Goal: Information Seeking & Learning: Compare options

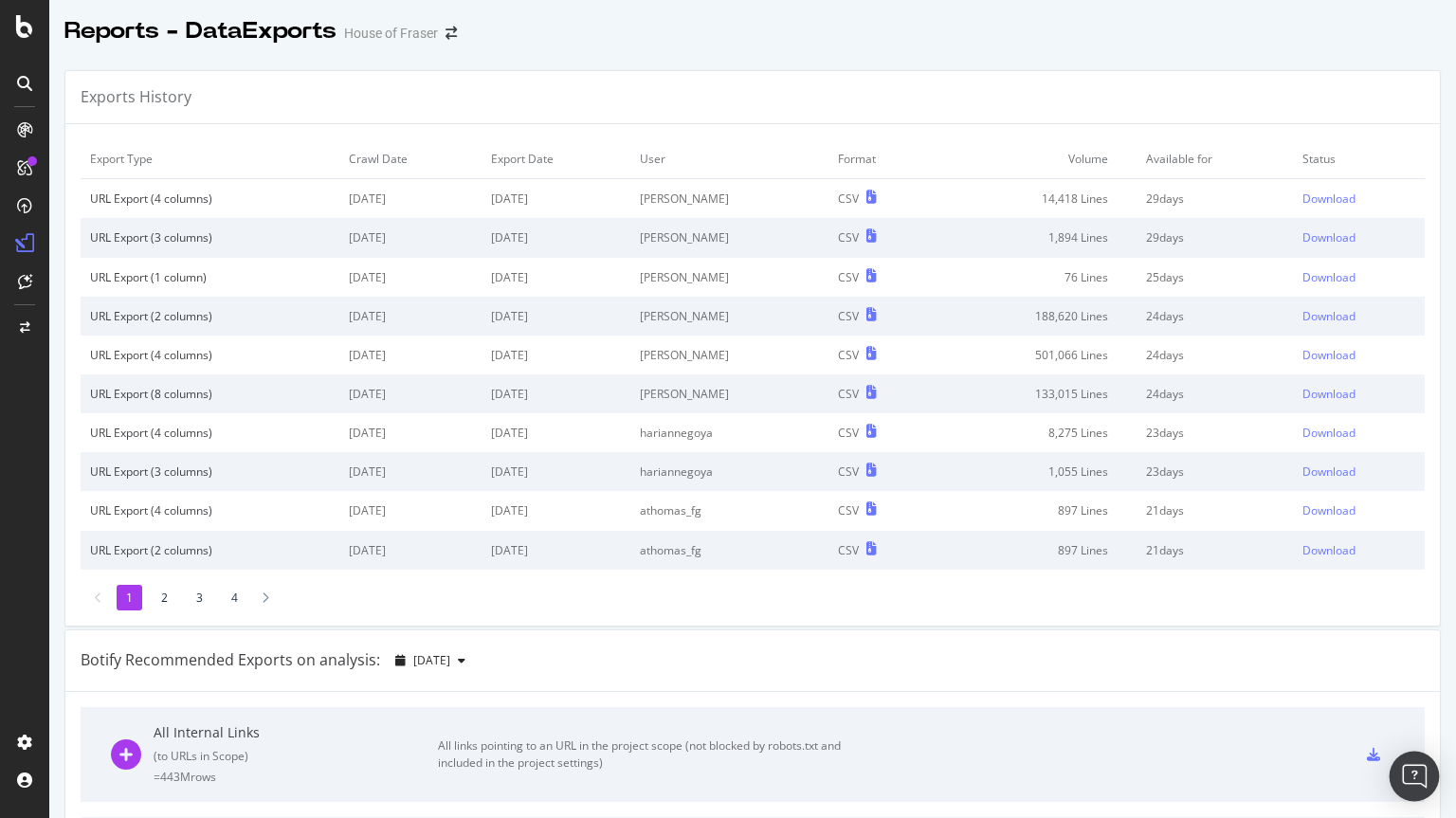
click at [1393, 777] on body "Reports - DataExports House of Fraser Exports History Export Type Crawl Date Ex…" at bounding box center [728, 409] width 1456 height 818
click at [1414, 789] on div "Open Intercom Messenger" at bounding box center [1414, 776] width 50 height 50
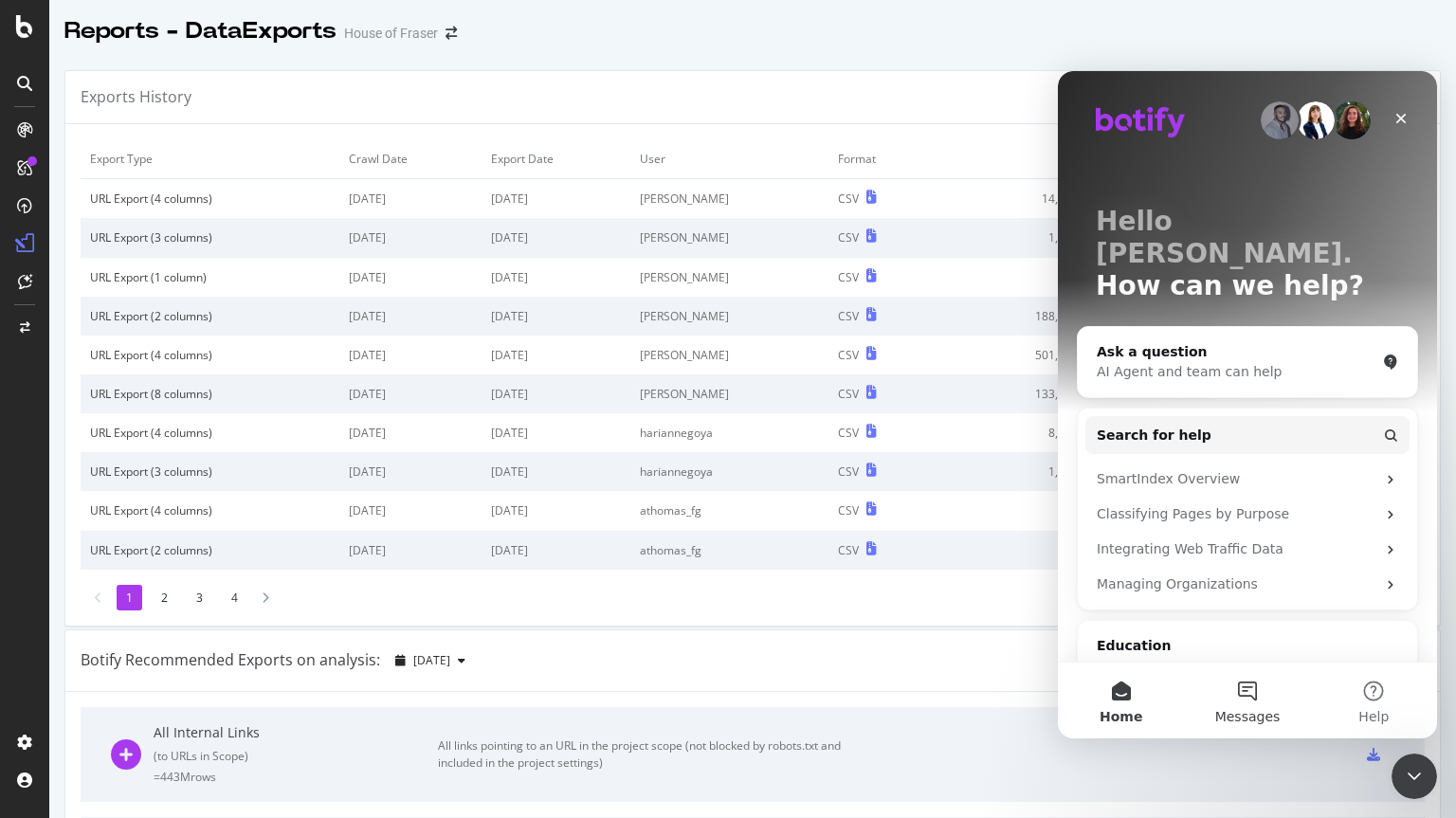
click at [1234, 681] on button "Messages" at bounding box center [1246, 700] width 126 height 76
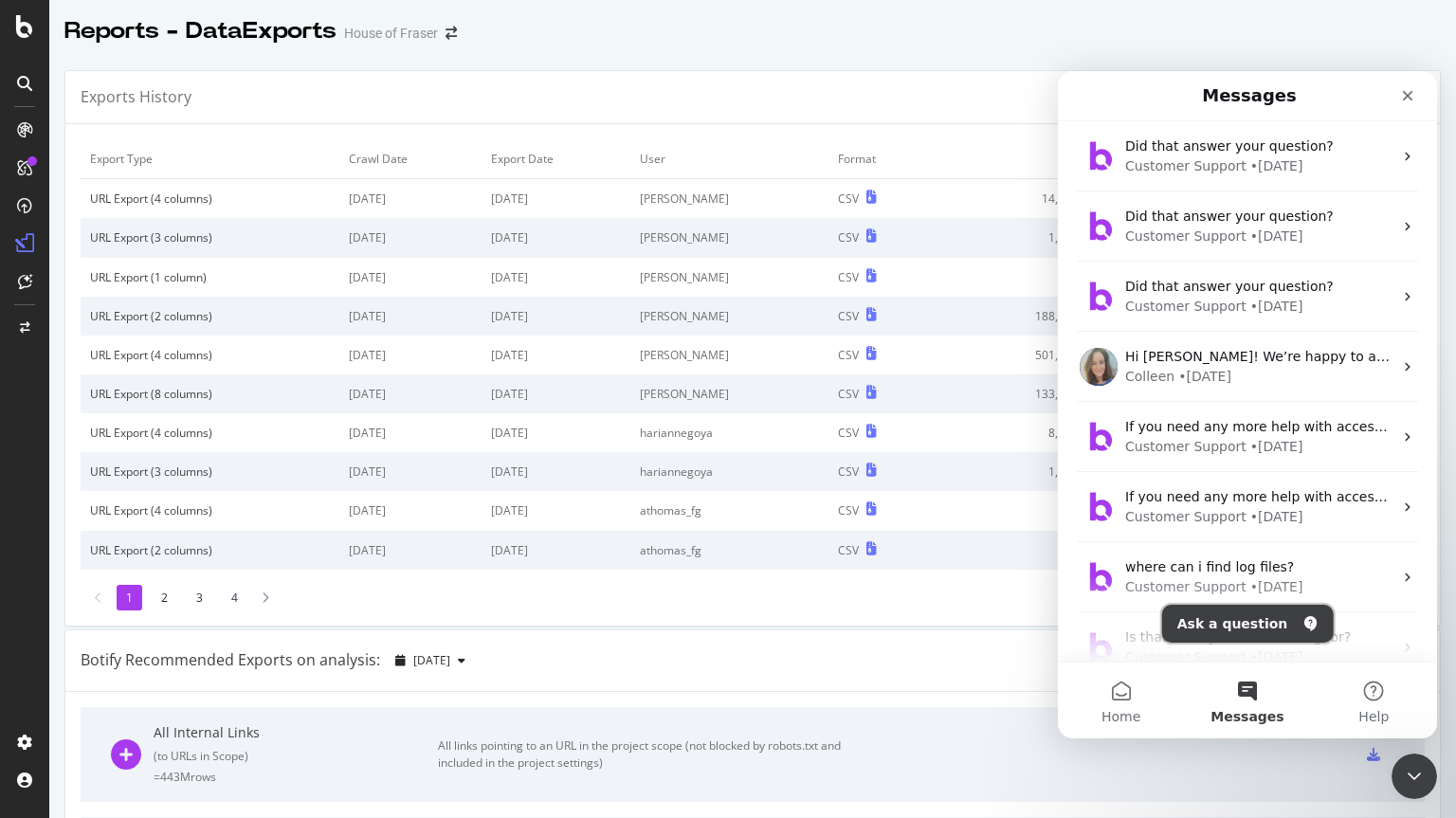
click at [1252, 623] on button "Ask a question" at bounding box center [1247, 623] width 172 height 38
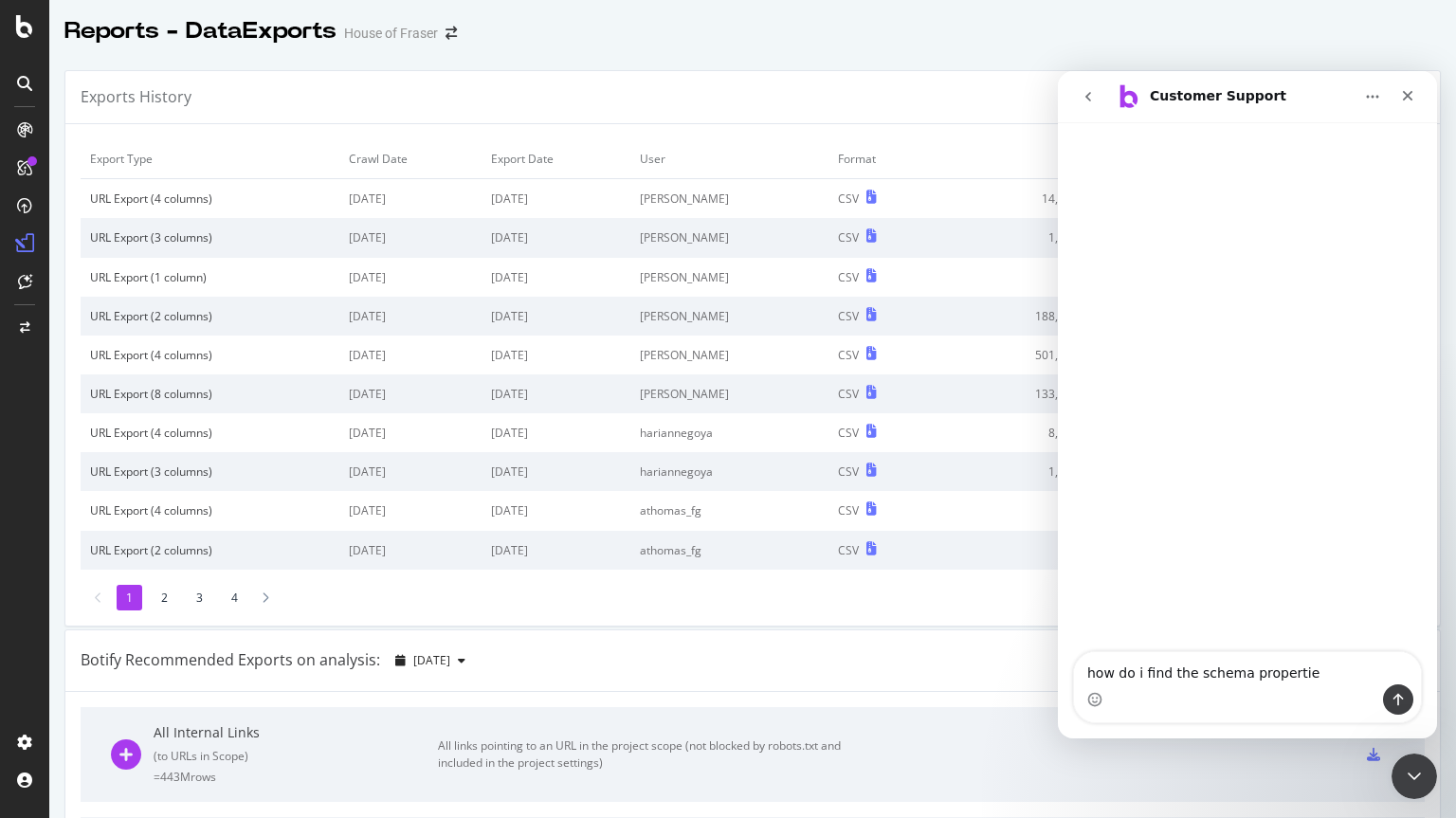
type textarea "how do i find the schema properties"
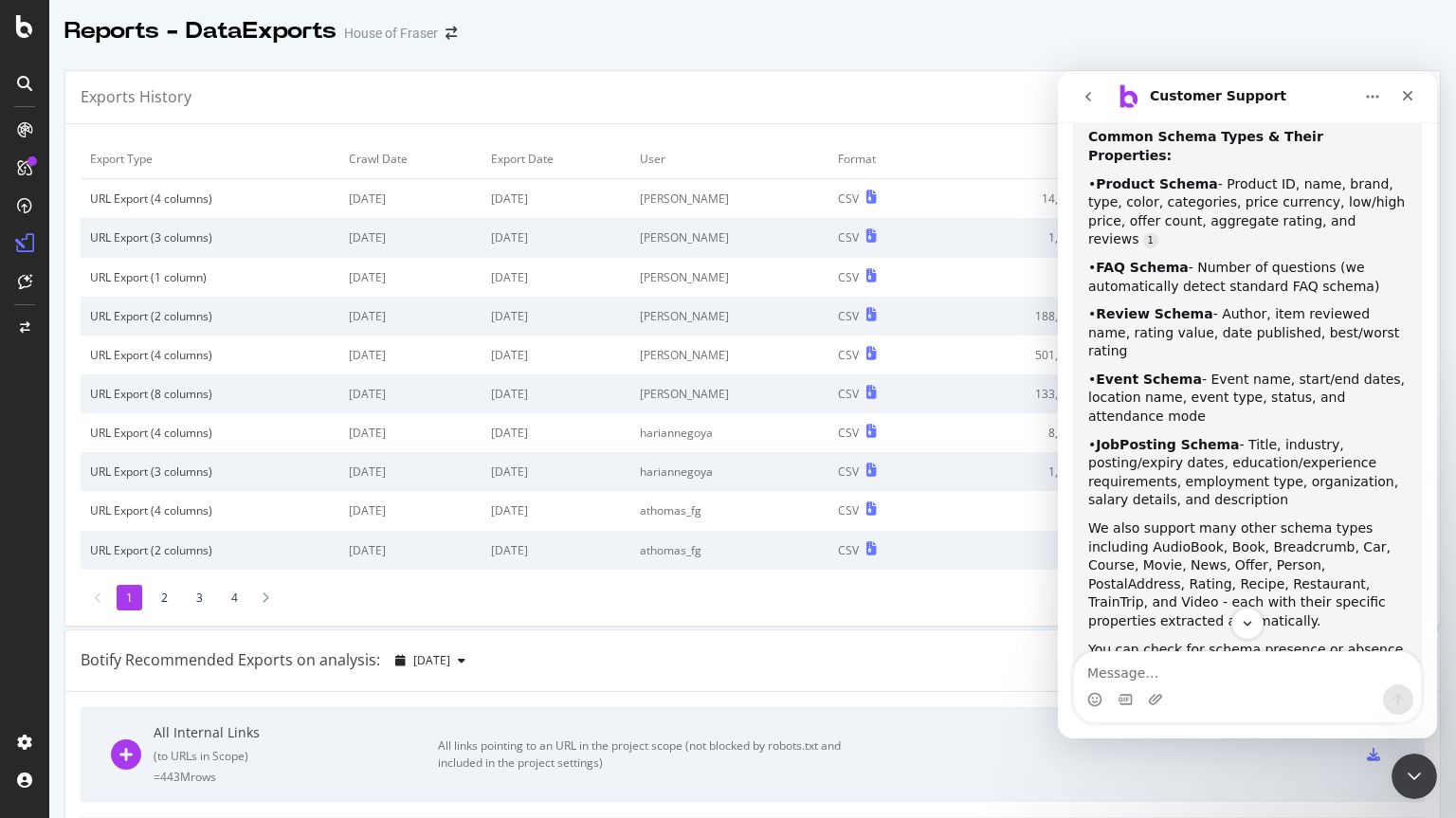
scroll to position [387, 0]
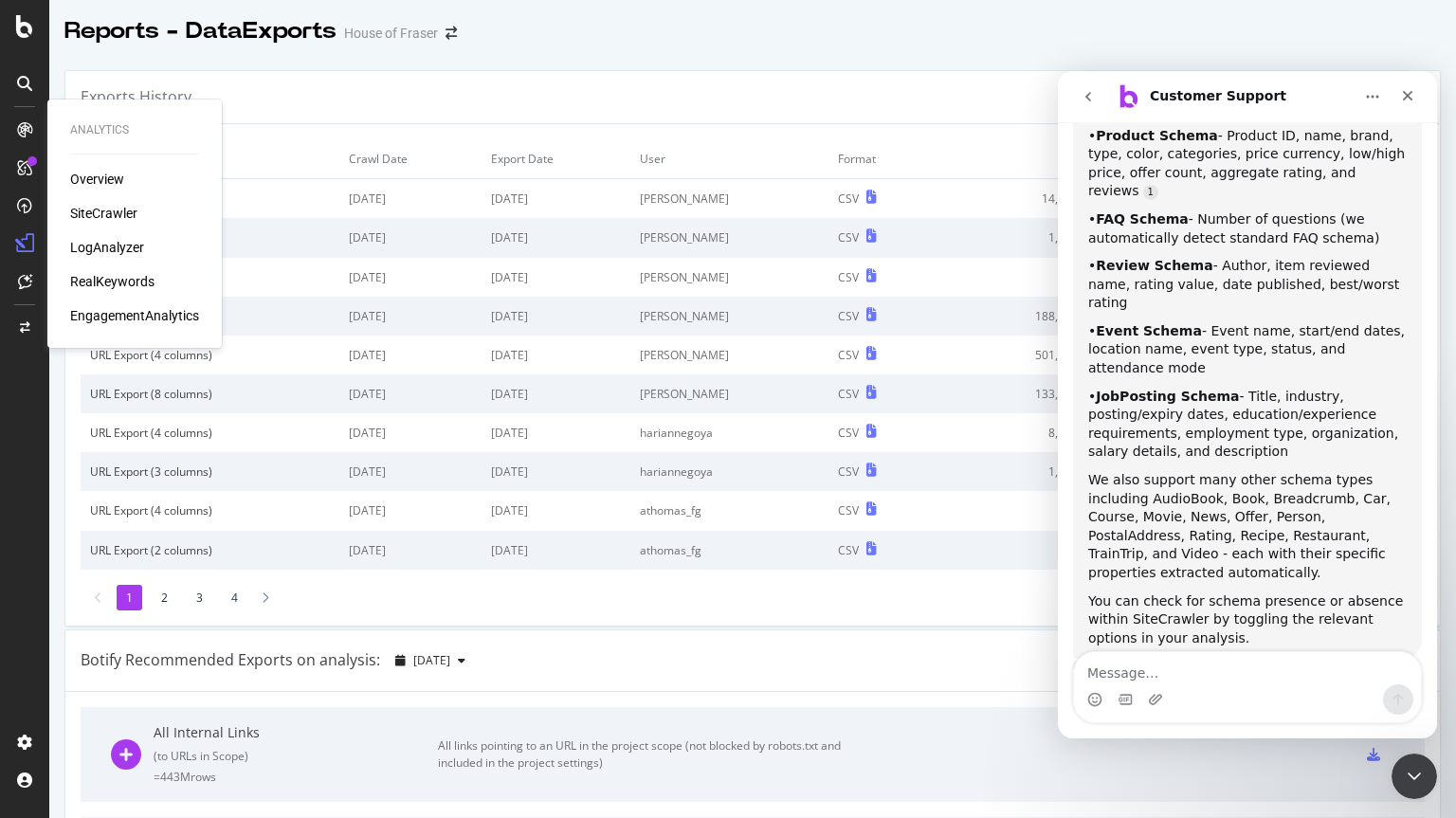
click at [95, 204] on div "SiteCrawler" at bounding box center [104, 213] width 68 height 19
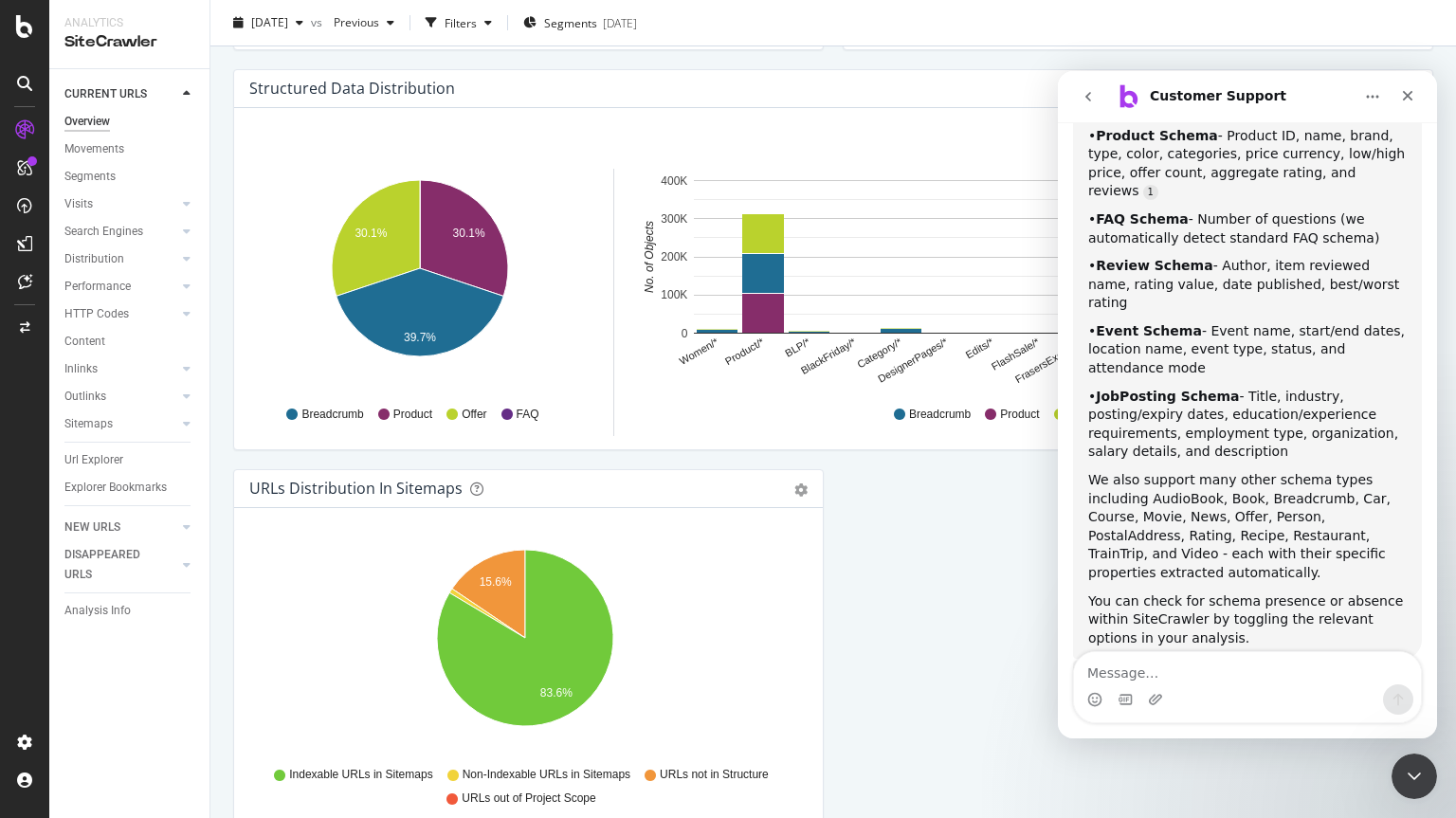
scroll to position [1828, 0]
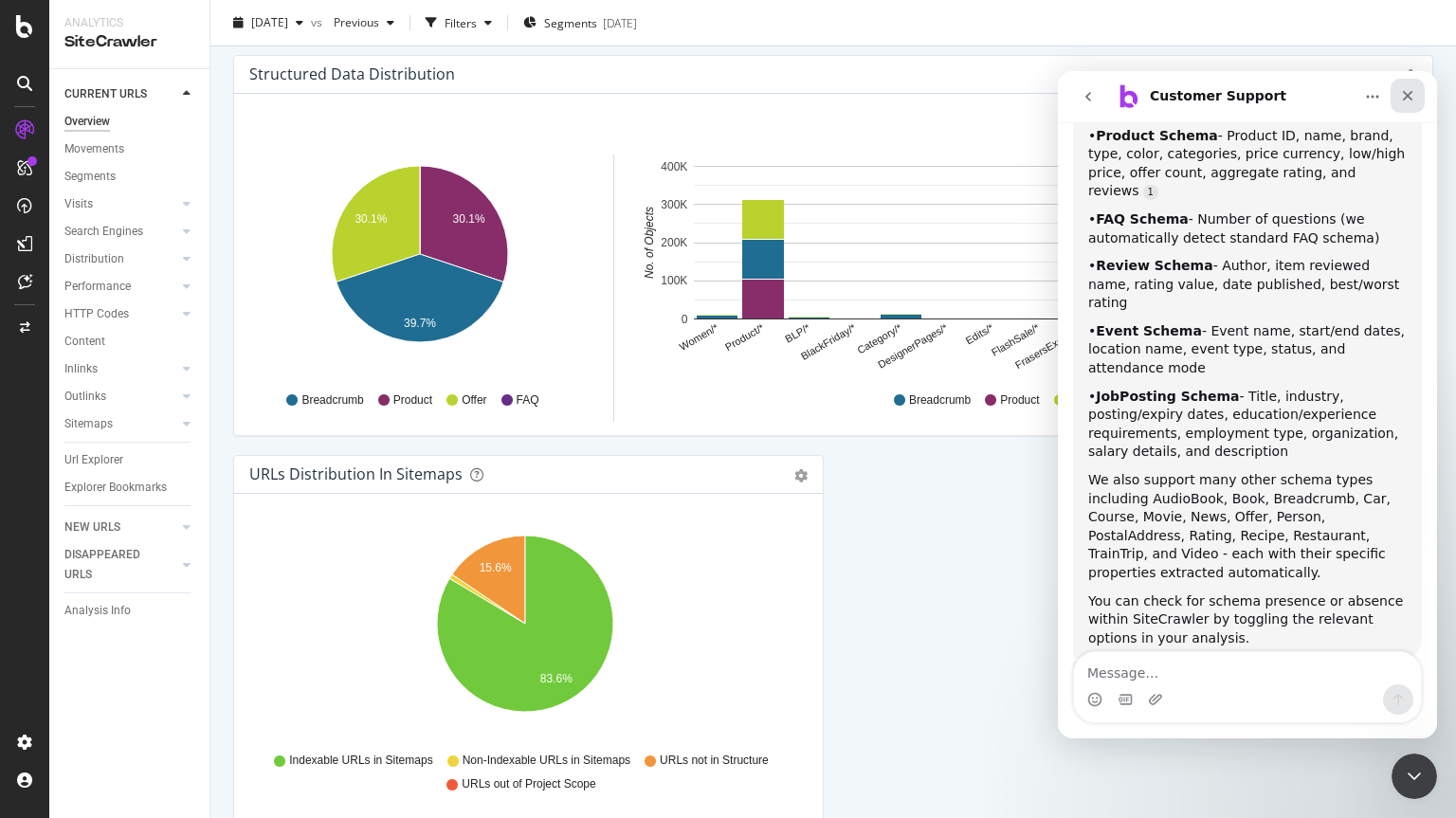
click at [1400, 97] on icon "Close" at bounding box center [1408, 96] width 15 height 15
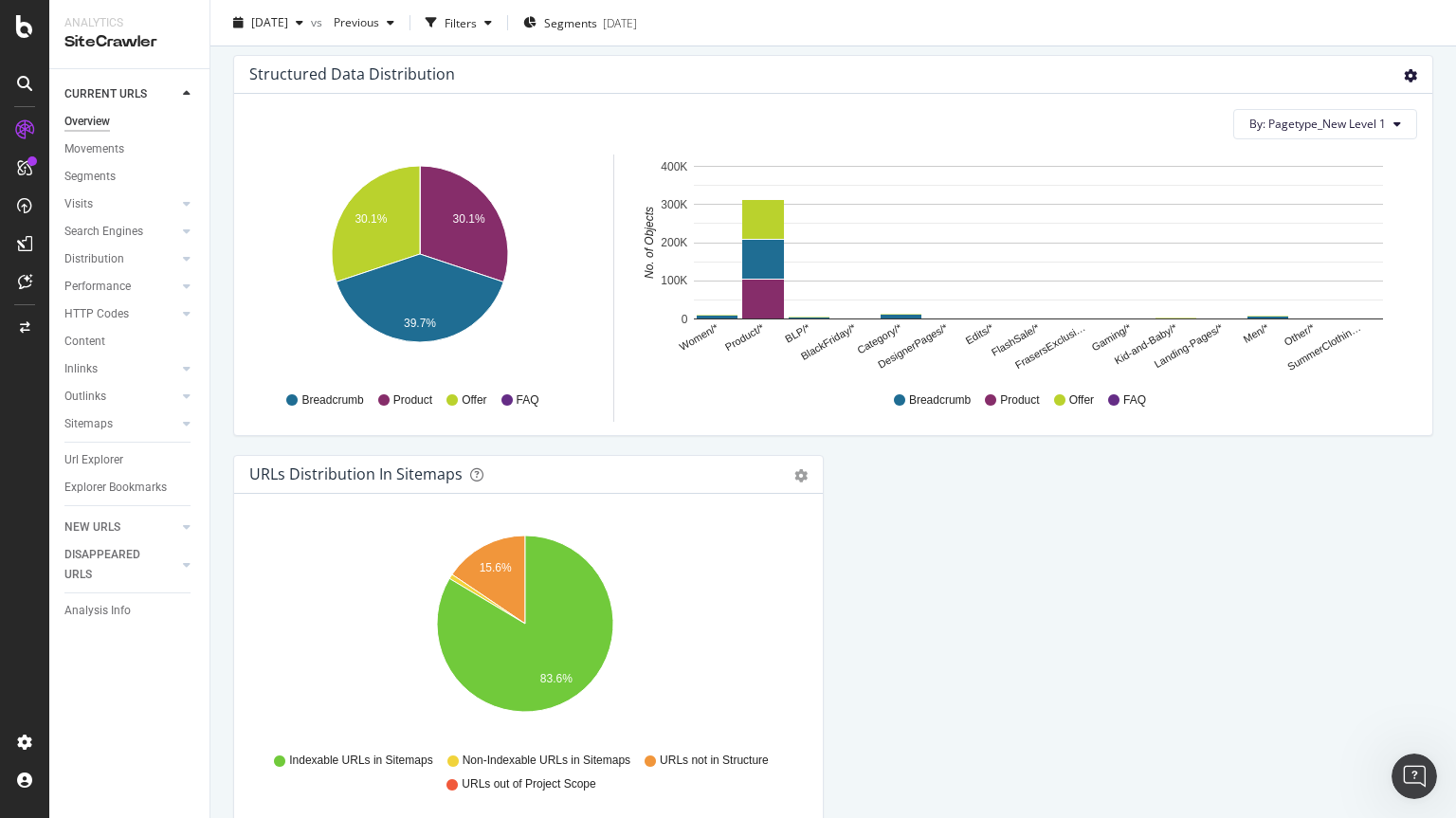
scroll to position [256, 0]
click at [1404, 72] on icon "gear" at bounding box center [1411, 76] width 14 height 14
click at [1217, 81] on div "Structured Data Distribution" at bounding box center [812, 74] width 1126 height 19
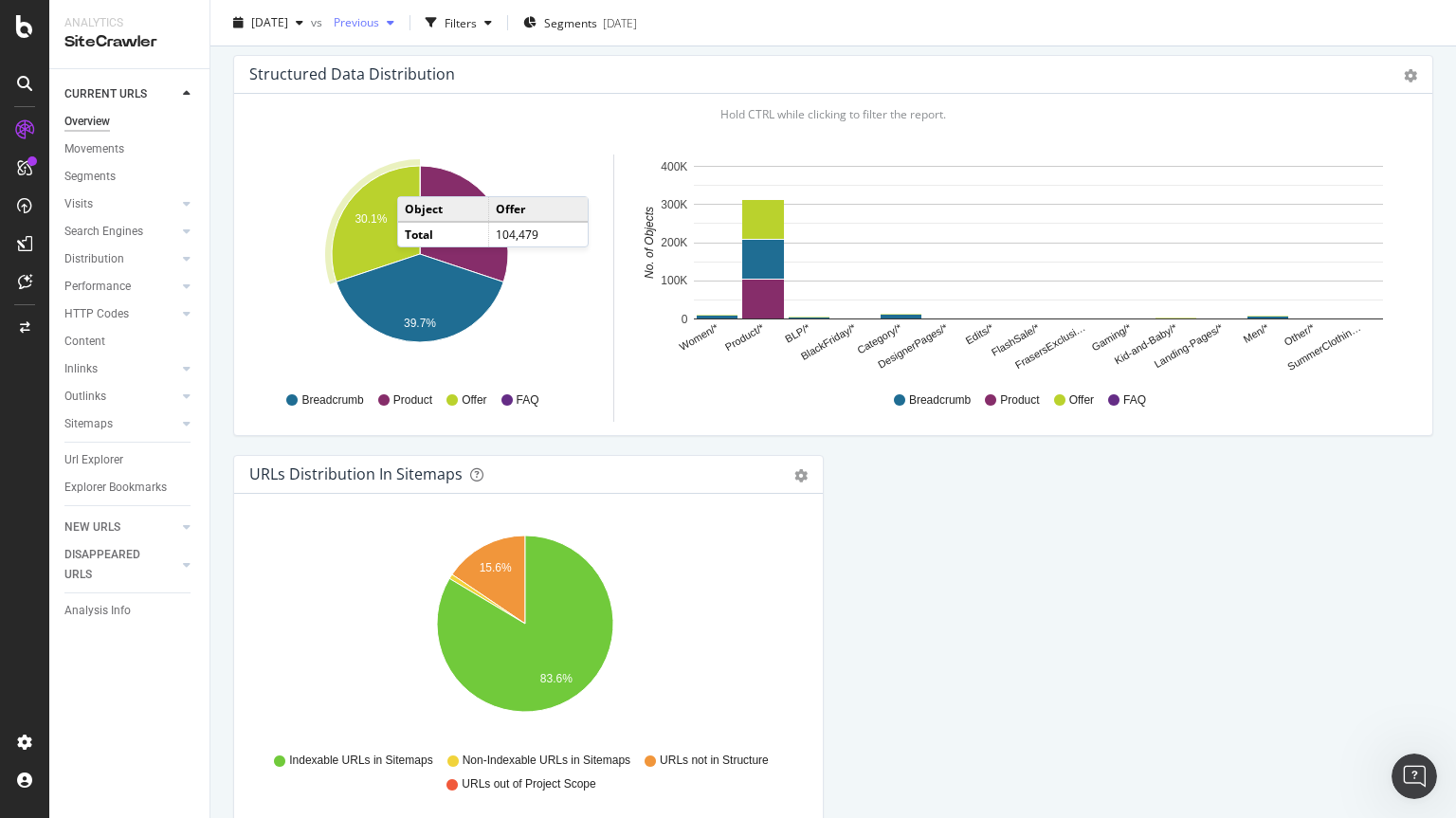
click at [379, 19] on span "Previous" at bounding box center [352, 22] width 53 height 16
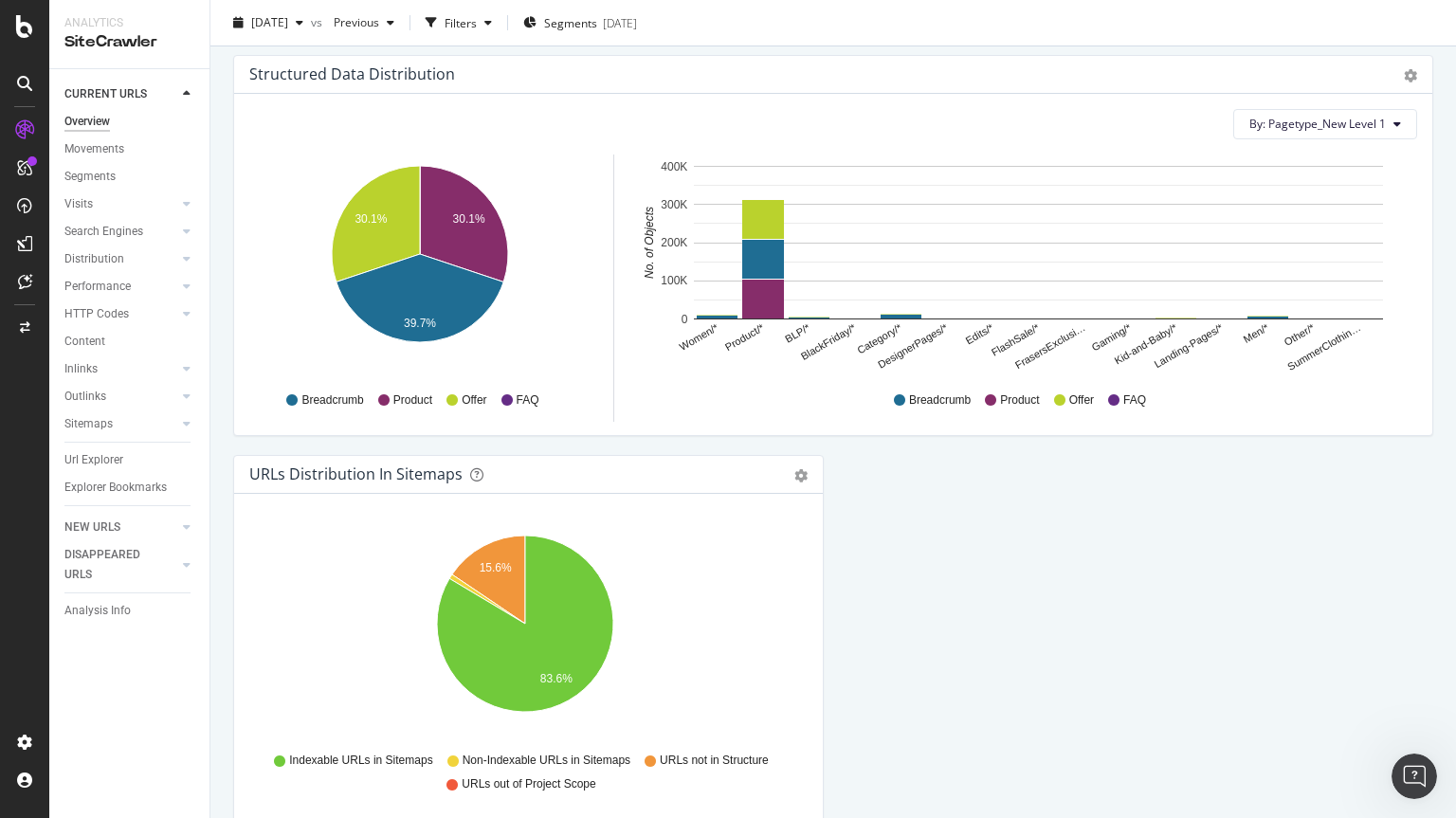
click at [246, 210] on div "By: Pagetype_New Level 1 Hold CTRL while clicking to filter the report. 30.1% 3…" at bounding box center [832, 264] width 1198 height 341
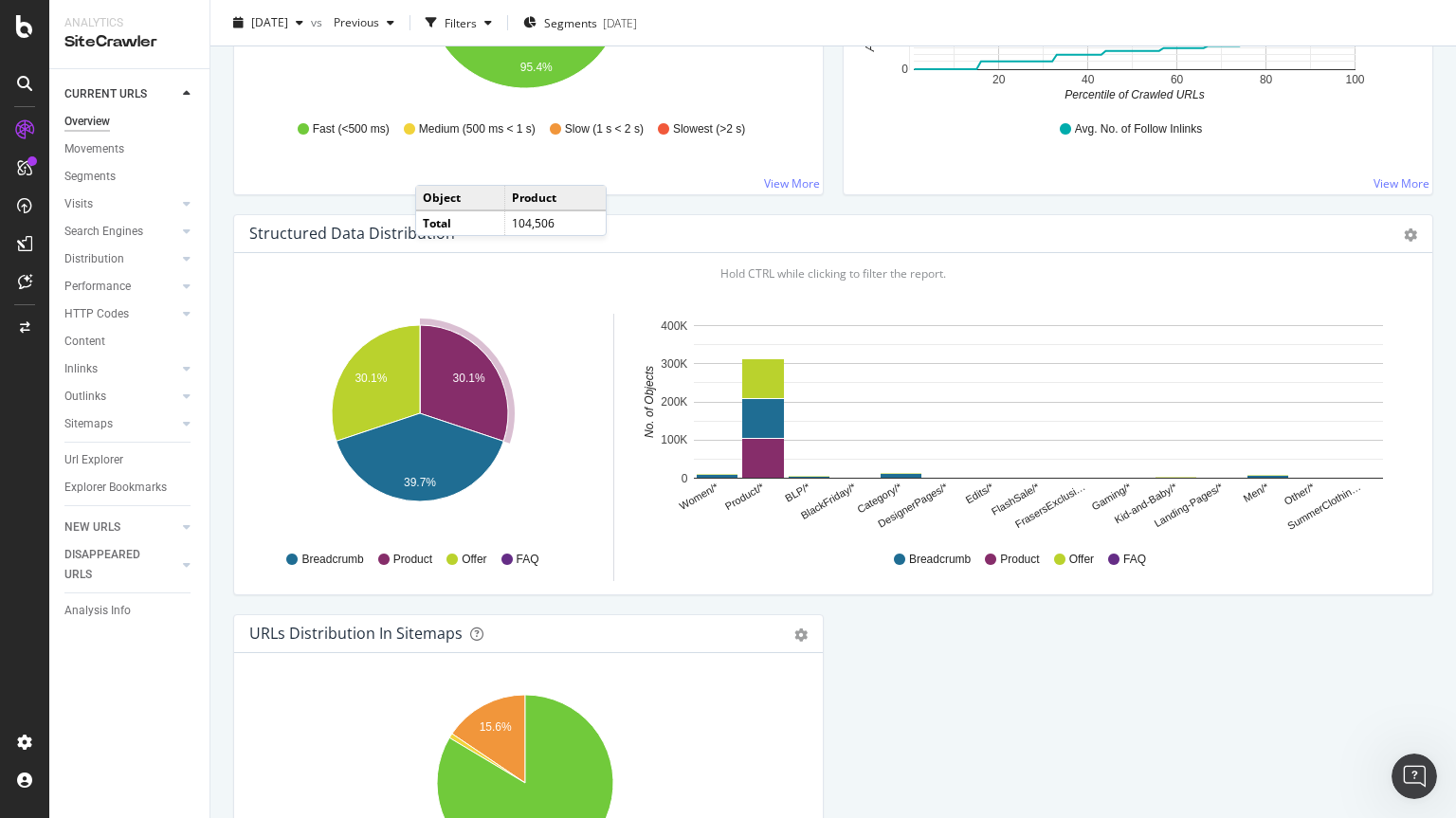
scroll to position [1669, 0]
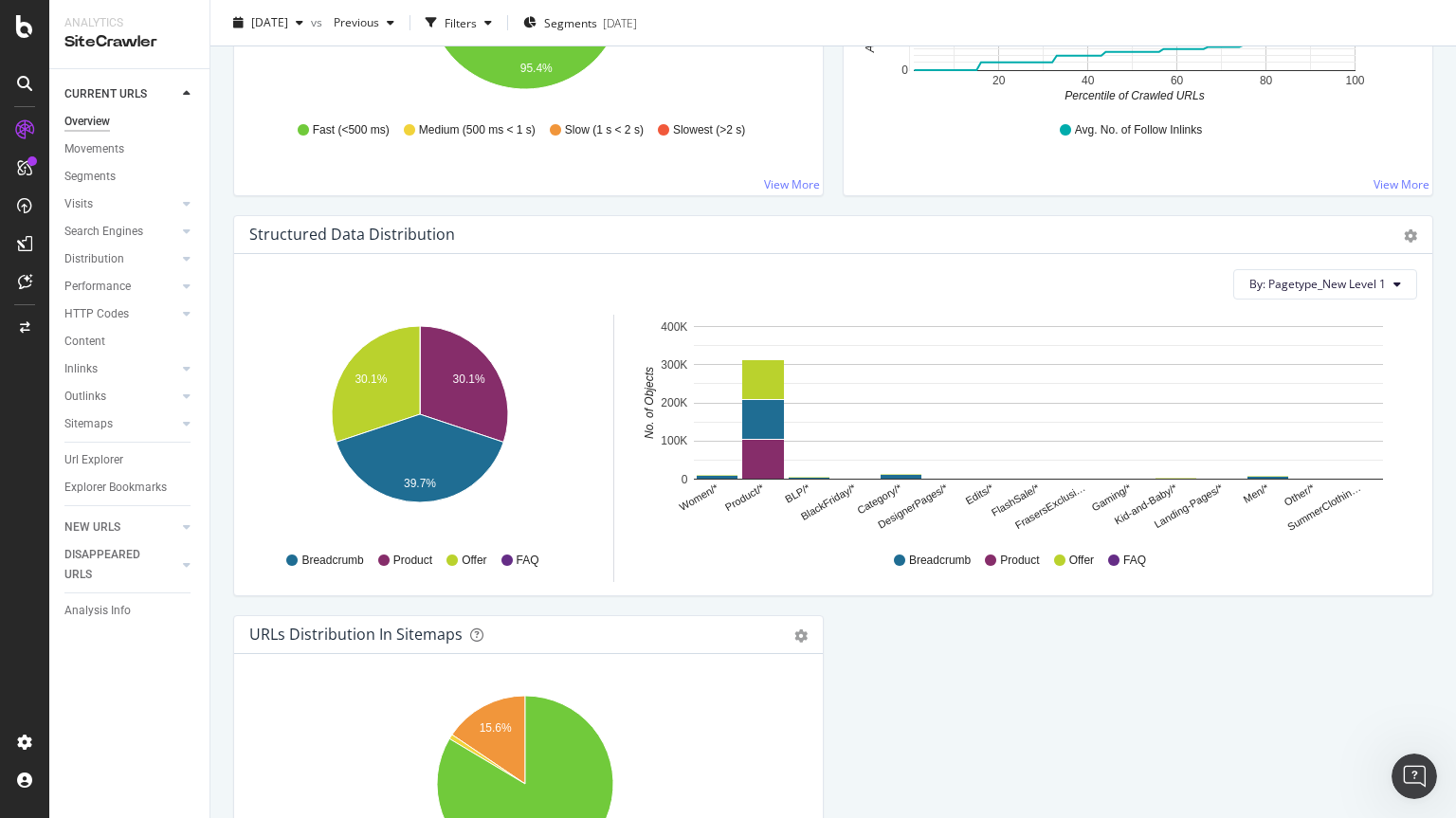
click at [384, 231] on div "Structured Data Distribution" at bounding box center [351, 235] width 206 height 19
click at [1304, 272] on button "By: Pagetype_New Level 1" at bounding box center [1325, 284] width 183 height 30
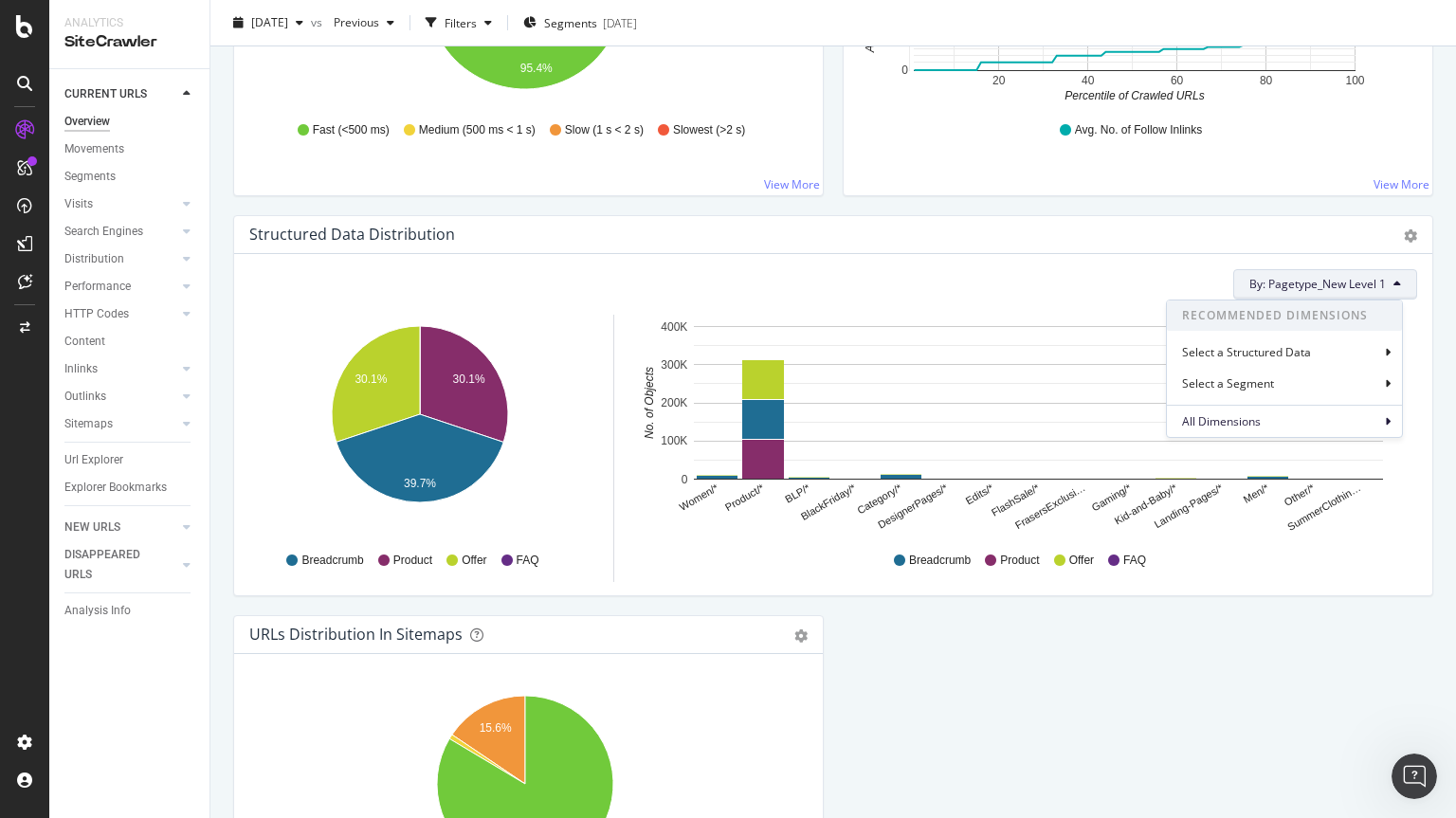
click at [1405, 224] on div "Structured Data Distribution Pie Chart (by Percentage) Table Export as CSV" at bounding box center [832, 235] width 1198 height 38
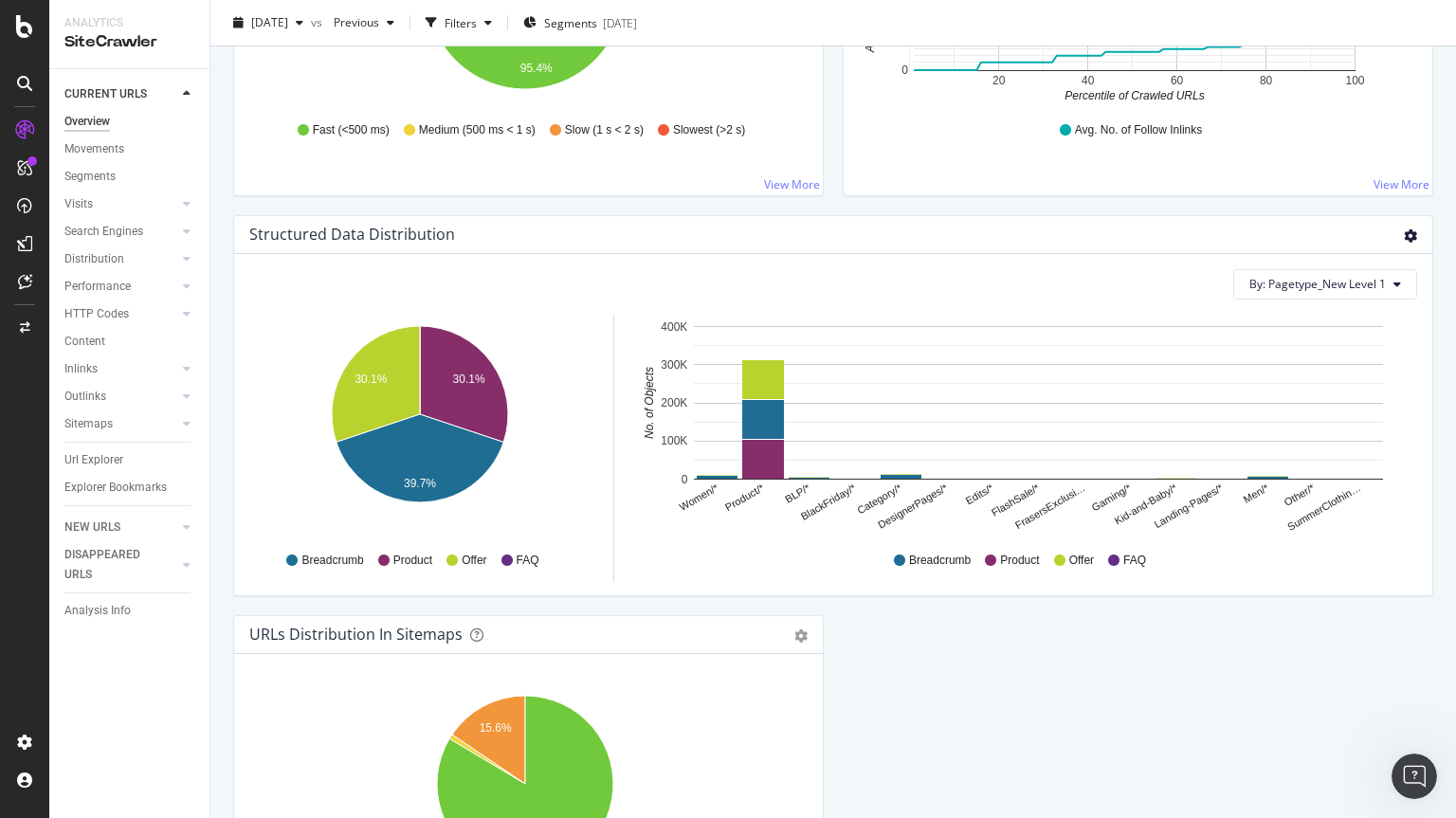
click at [1404, 232] on icon "gear" at bounding box center [1411, 237] width 14 height 14
click at [1356, 310] on span "Chart (by Percentage)" at bounding box center [1349, 307] width 163 height 26
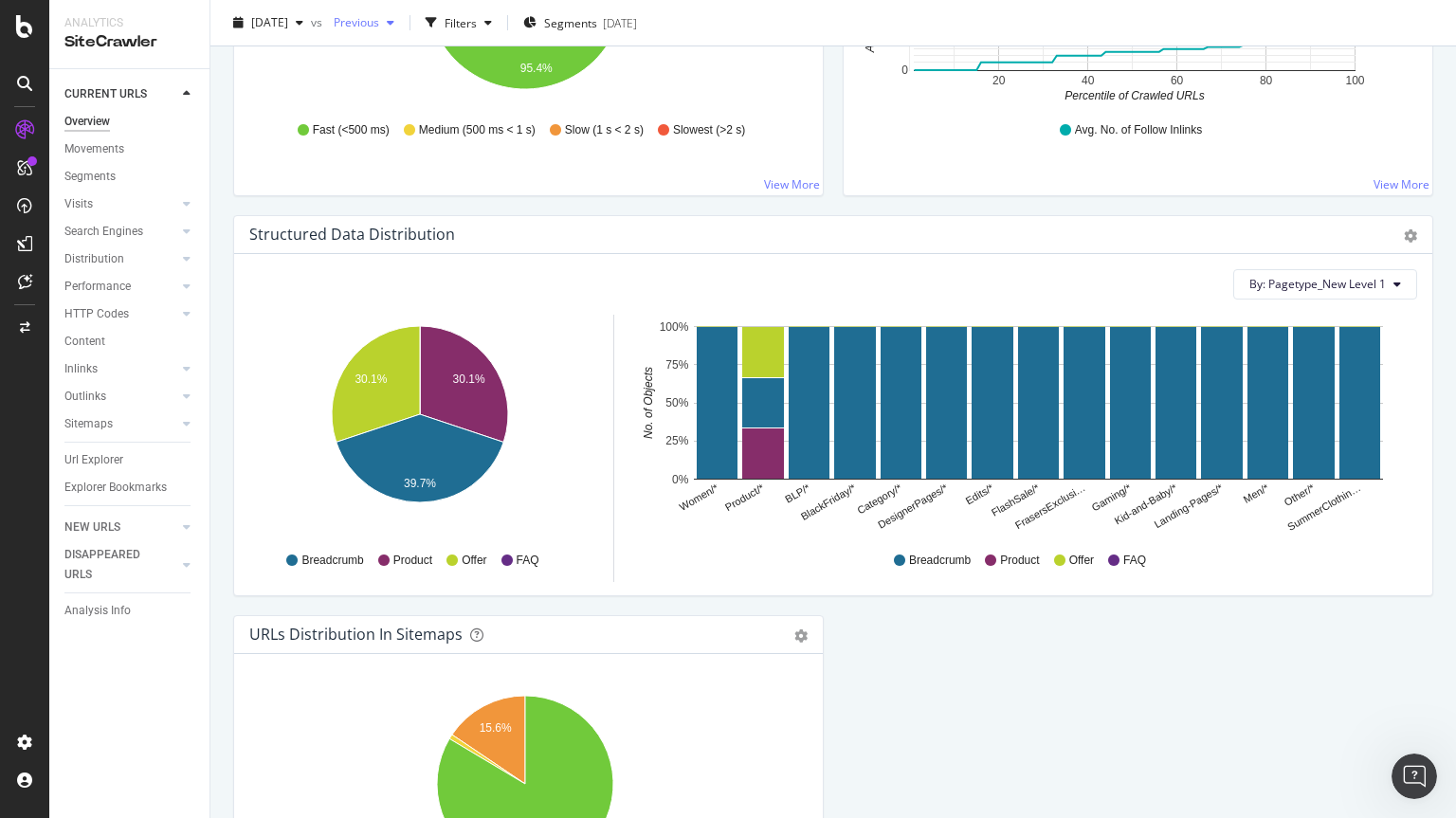
click at [379, 24] on span "Previous" at bounding box center [352, 22] width 53 height 16
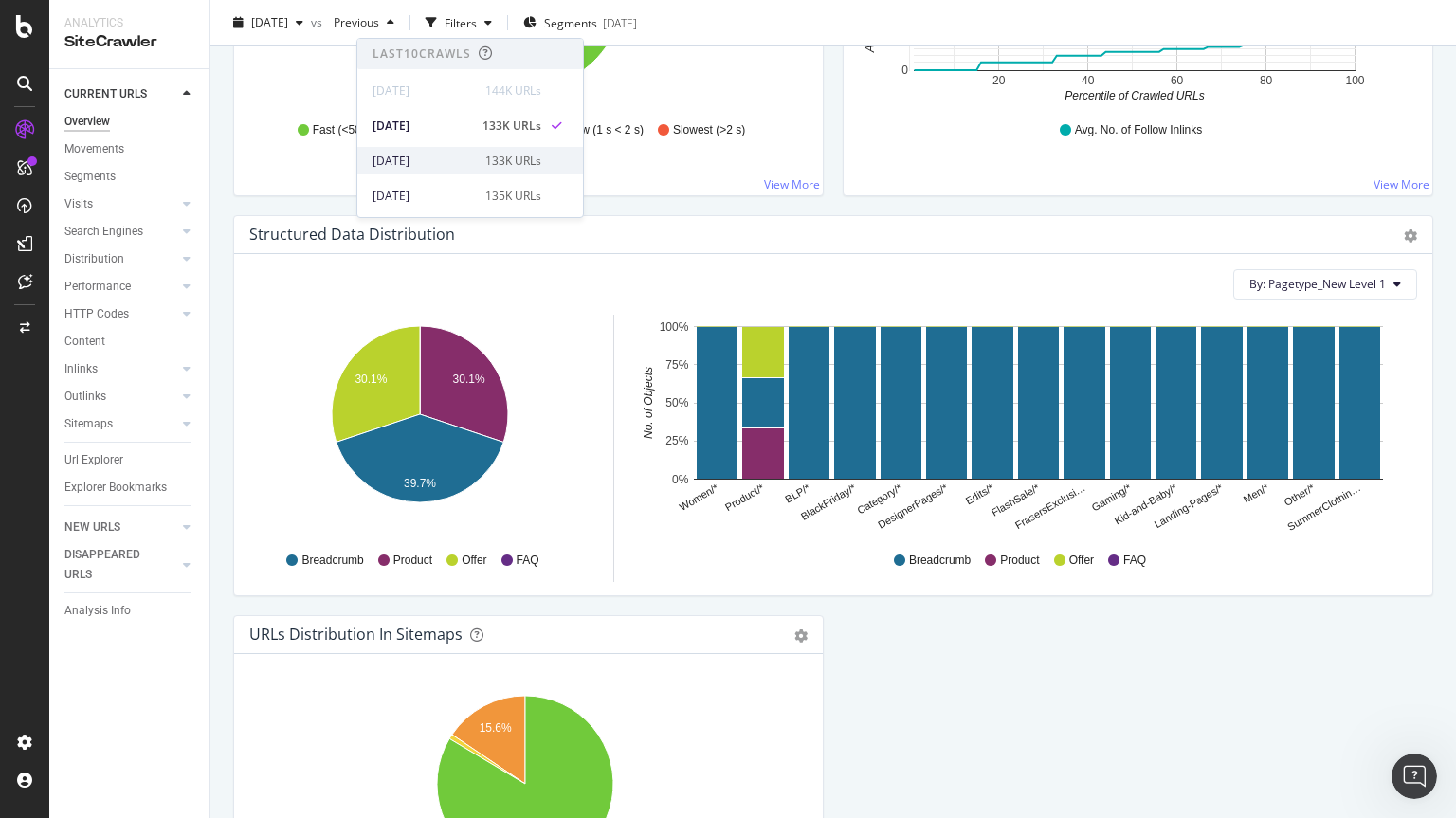
click at [405, 171] on div "[DATE] 133K URLs" at bounding box center [470, 160] width 226 height 27
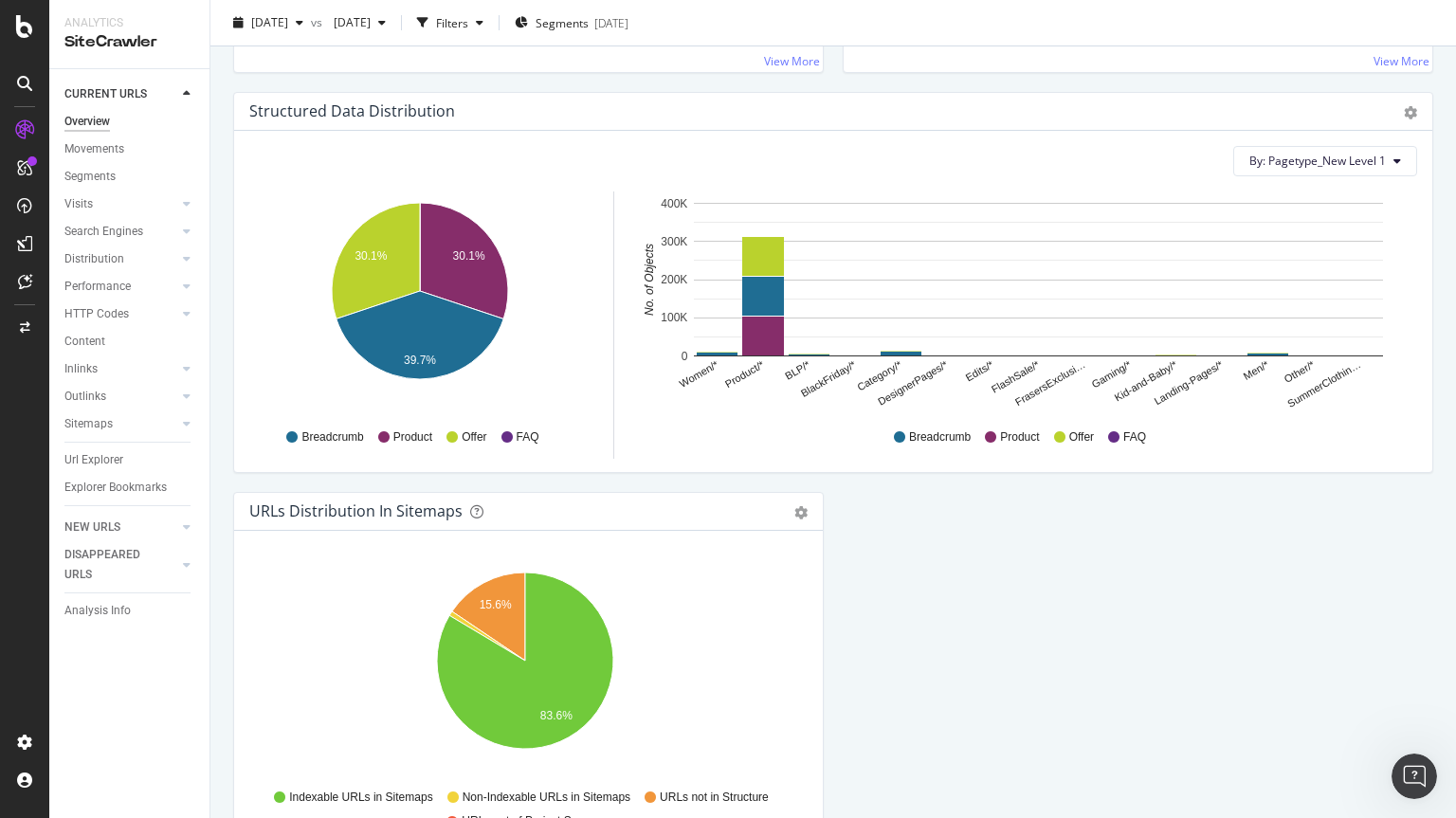
scroll to position [1795, 0]
click at [1388, 120] on div "Pie Chart (by Percentage) Table Export as CSV" at bounding box center [1400, 110] width 32 height 19
click at [1404, 117] on icon "gear" at bounding box center [1411, 112] width 14 height 14
click at [1313, 189] on span "Chart (by Percentage)" at bounding box center [1349, 183] width 163 height 26
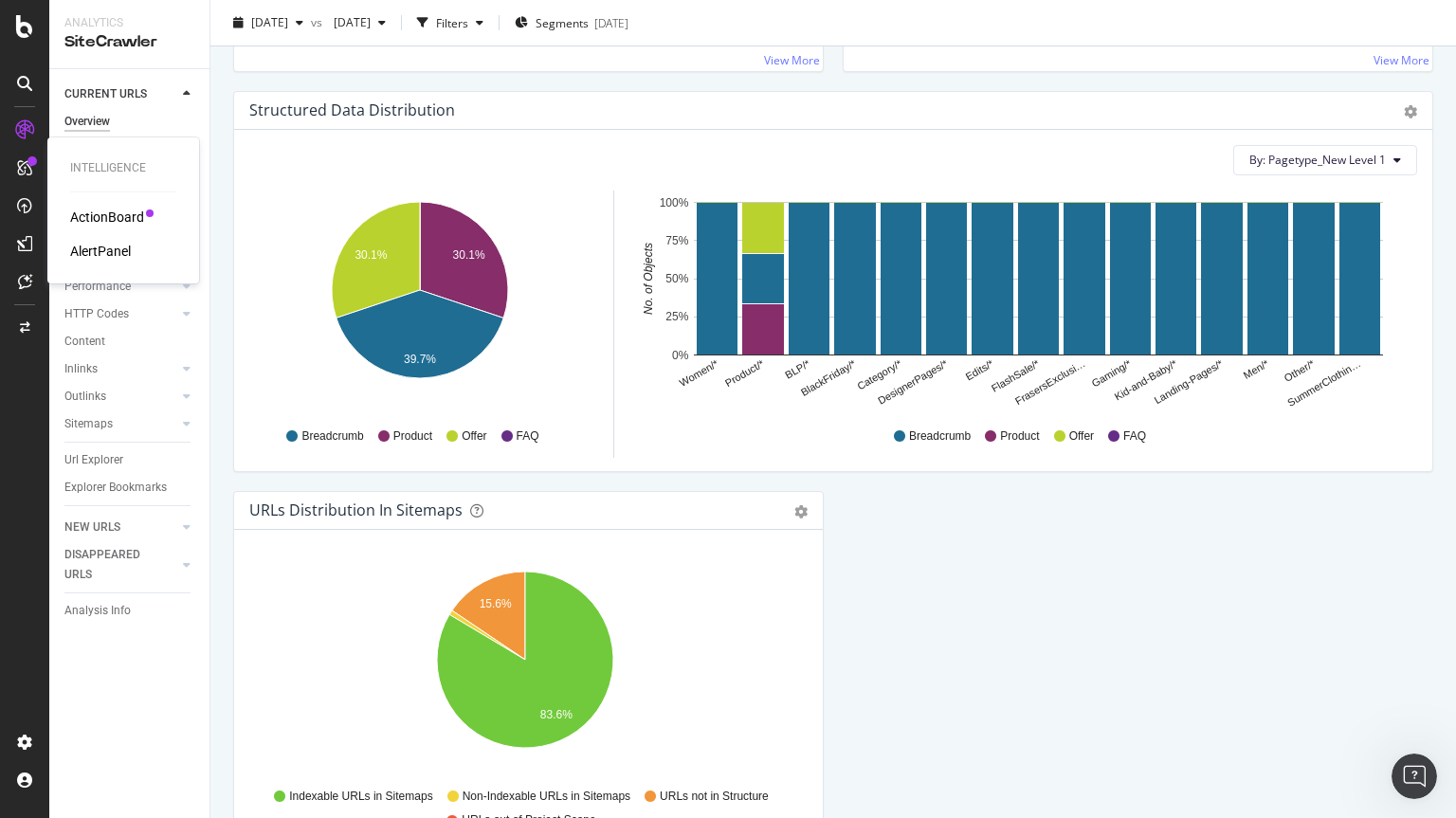
click at [96, 210] on div "ActionBoard" at bounding box center [107, 217] width 74 height 19
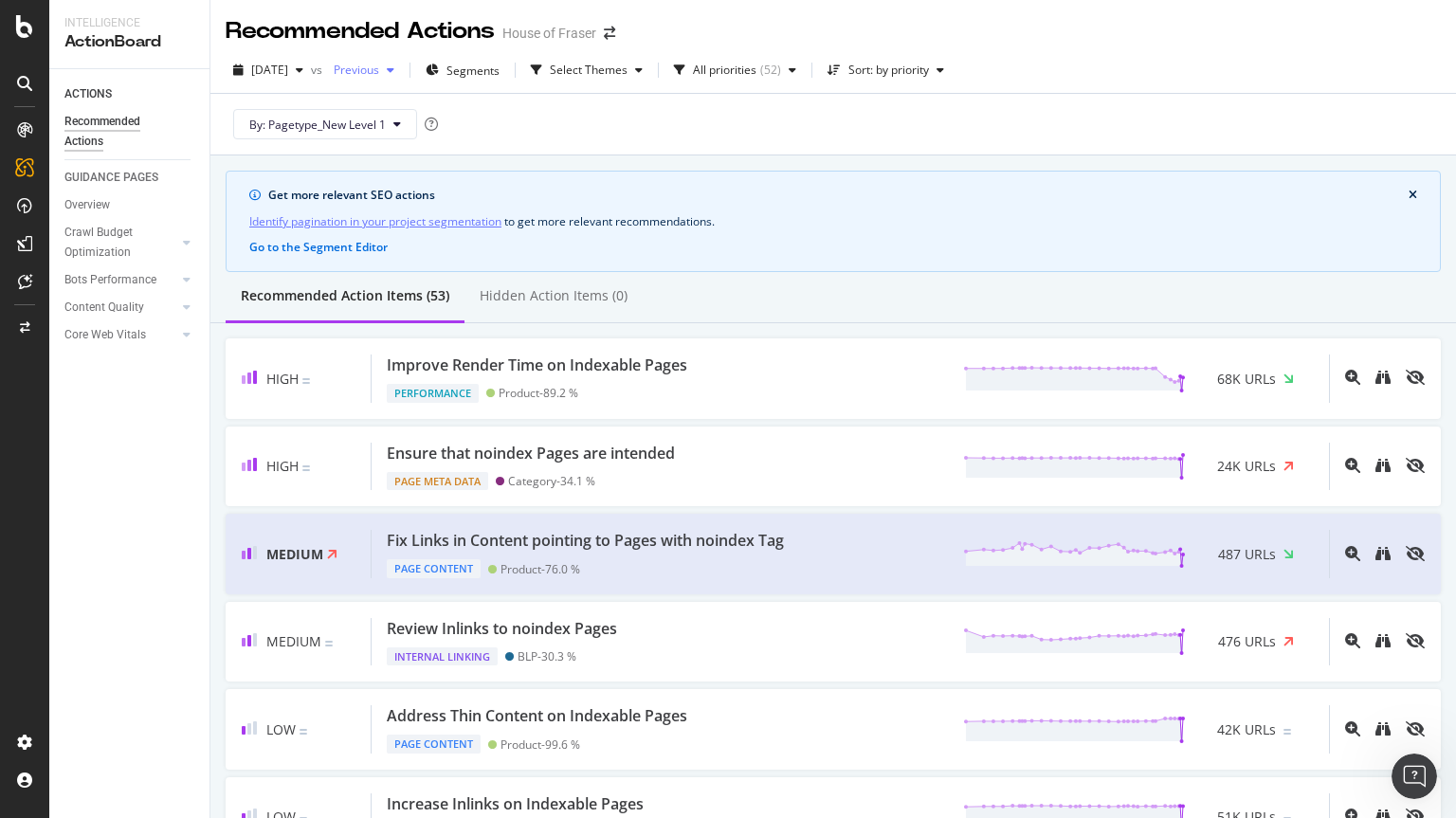
click at [379, 70] on span "Previous" at bounding box center [352, 70] width 53 height 16
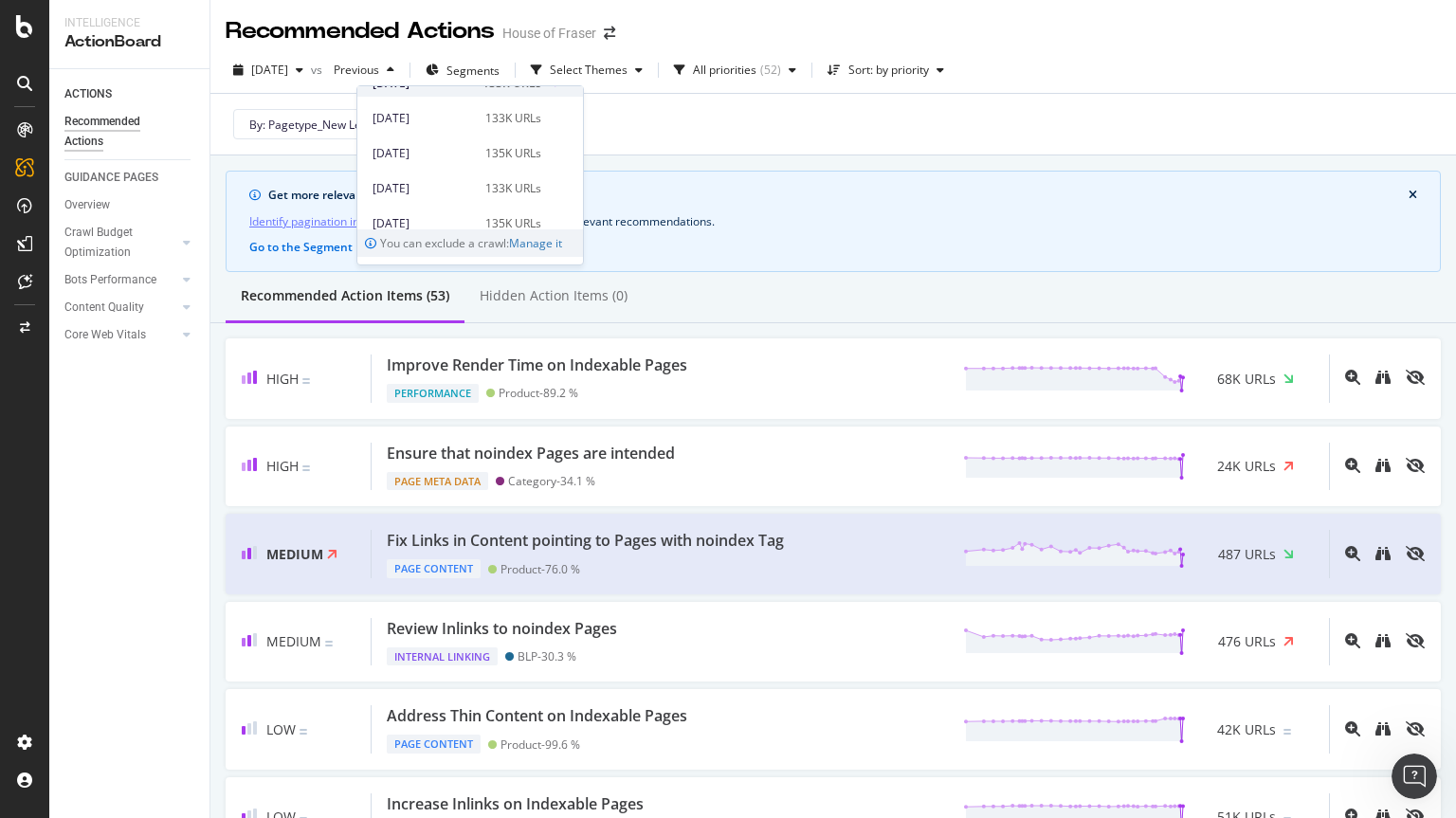
scroll to position [102, 0]
click at [421, 172] on div "[DATE]" at bounding box center [423, 177] width 101 height 17
